Goal: Task Accomplishment & Management: Manage account settings

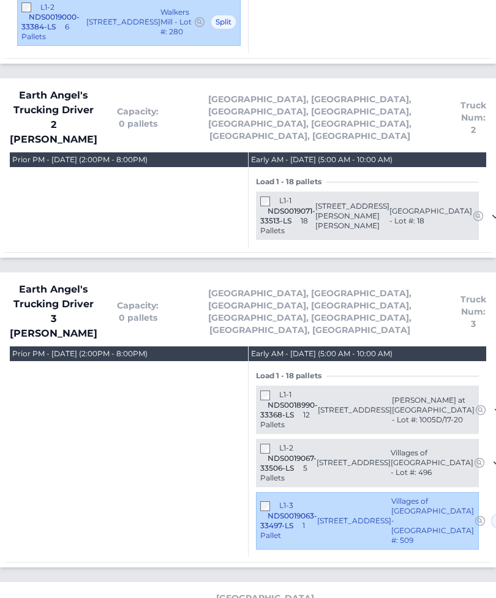
scroll to position [853, 0]
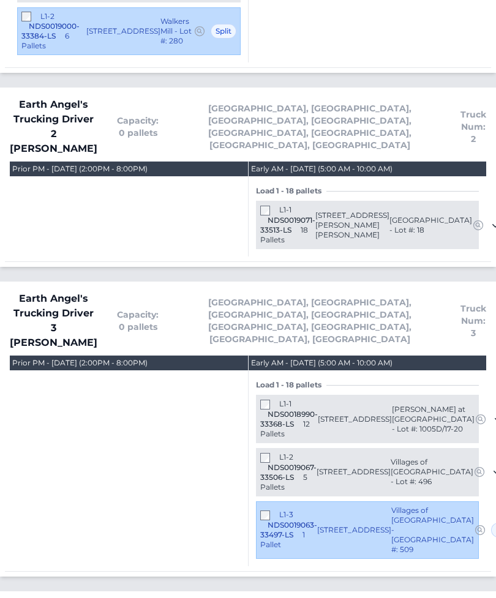
click at [259, 448] on div "L1-2 NDS0019067-33506-LS 5 Pallets [STREET_ADDRESS] Villages of [GEOGRAPHIC_DAT…" at bounding box center [367, 472] width 223 height 48
click at [261, 510] on div "L1-3 NDS0019063-33497-LS 1 Pallet" at bounding box center [288, 530] width 57 height 40
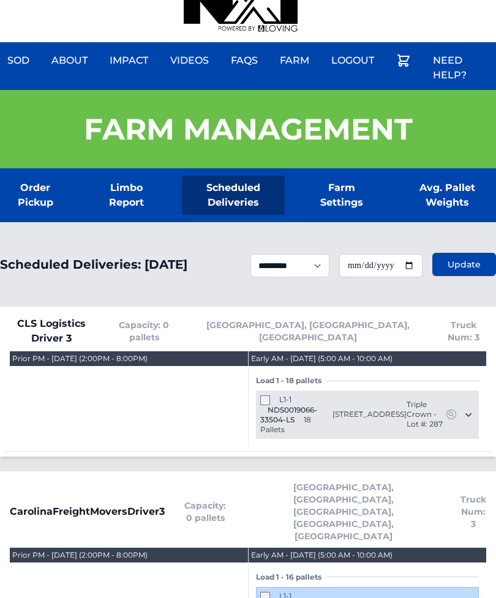
scroll to position [0, 0]
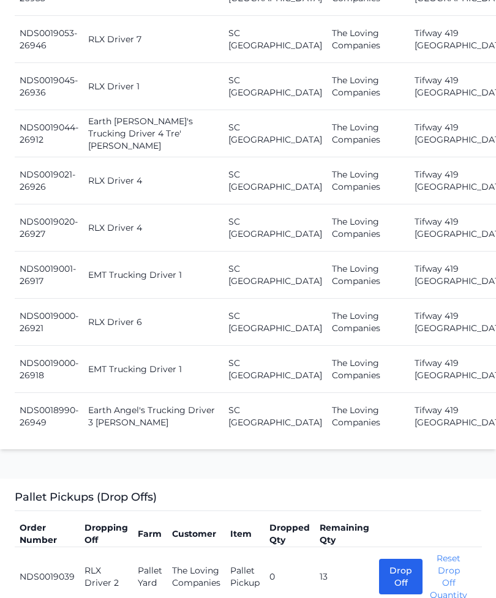
scroll to position [1668, 0]
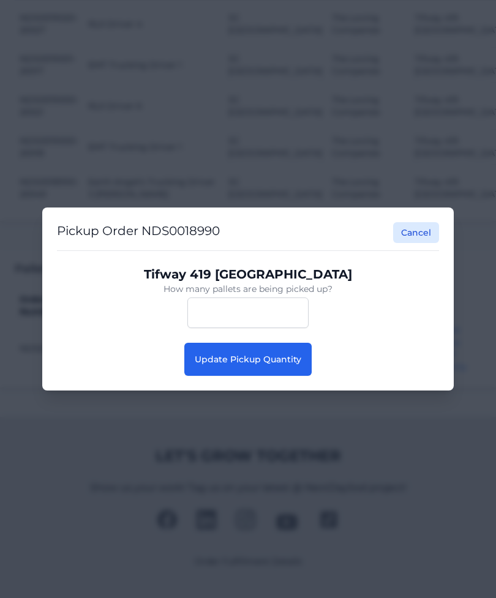
click at [202, 365] on span "Update Pickup Quantity" at bounding box center [248, 359] width 107 height 11
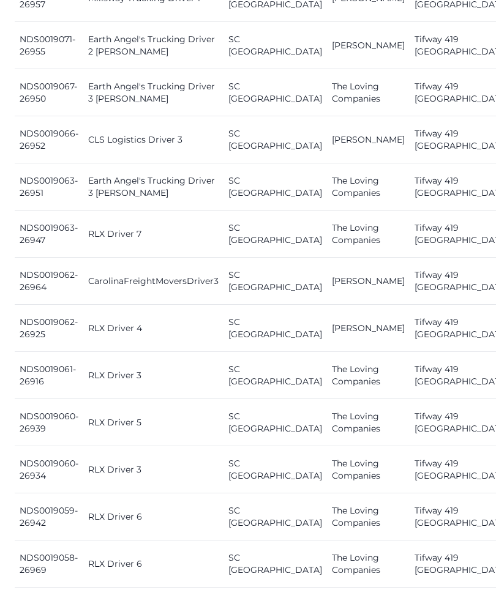
scroll to position [679, 0]
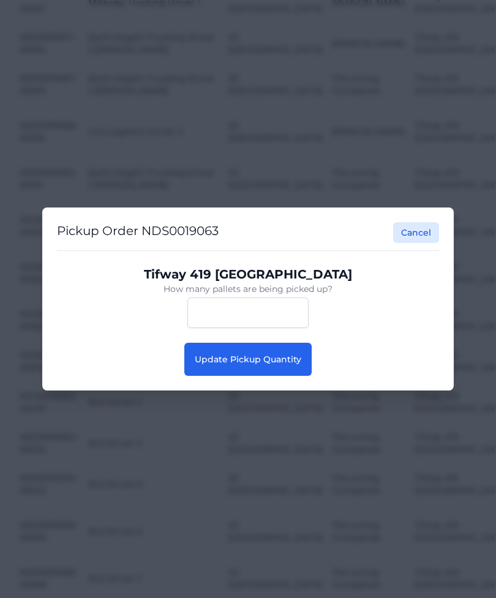
click at [220, 376] on button "Update Pickup Quantity" at bounding box center [247, 359] width 127 height 33
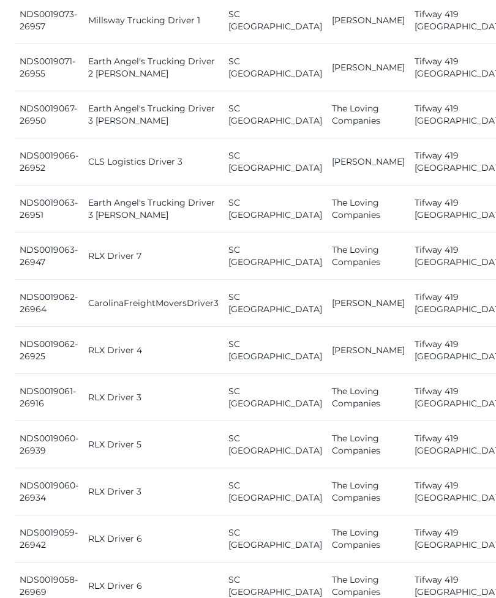
scroll to position [661, 0]
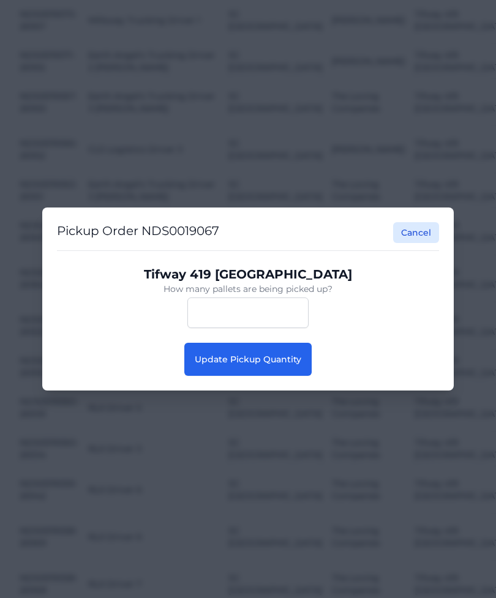
click at [238, 365] on span "Update Pickup Quantity" at bounding box center [248, 359] width 107 height 11
